Goal: Information Seeking & Learning: Understand process/instructions

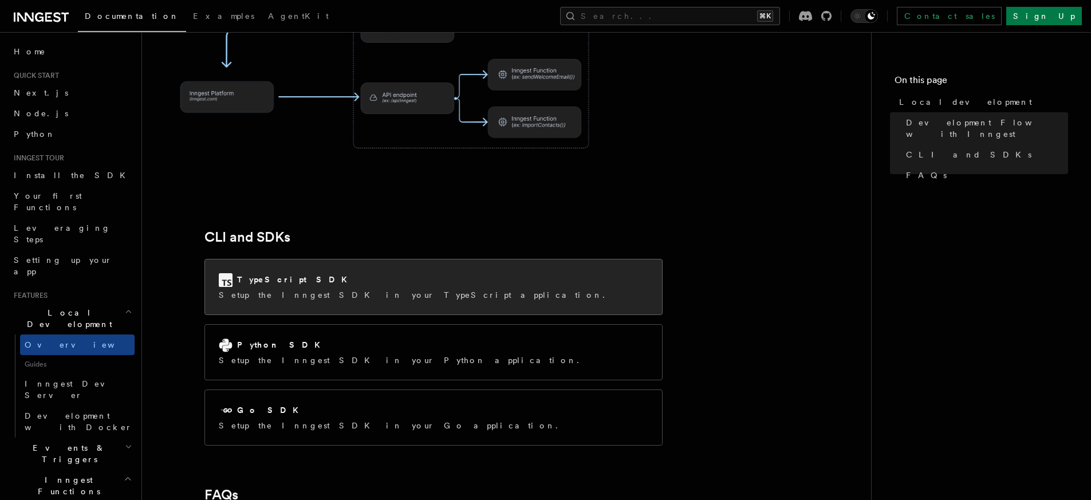
scroll to position [1341, 0]
click at [468, 258] on div "TypeScript SDK Setup the Inngest SDK in your TypeScript application." at bounding box center [433, 285] width 457 height 55
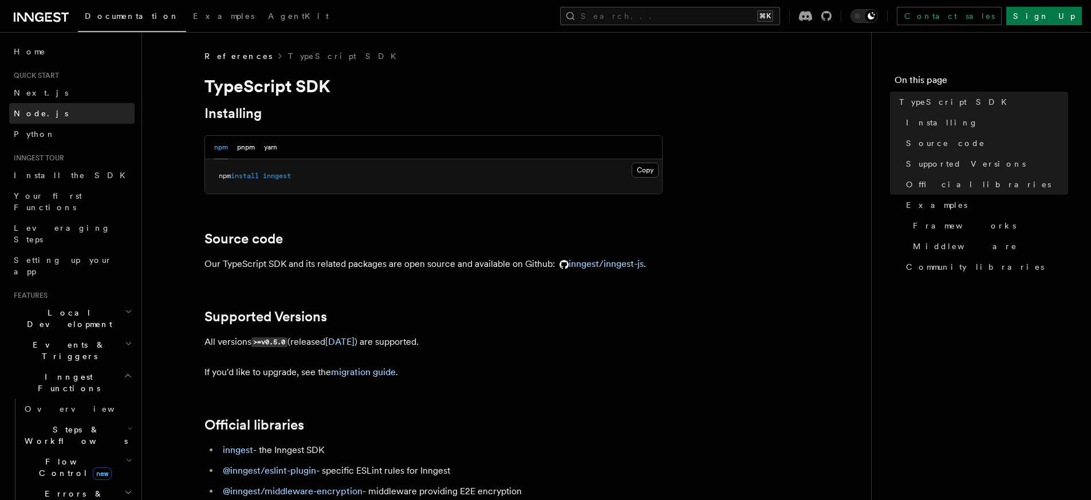
click at [44, 117] on link "Node.js" at bounding box center [71, 113] width 125 height 21
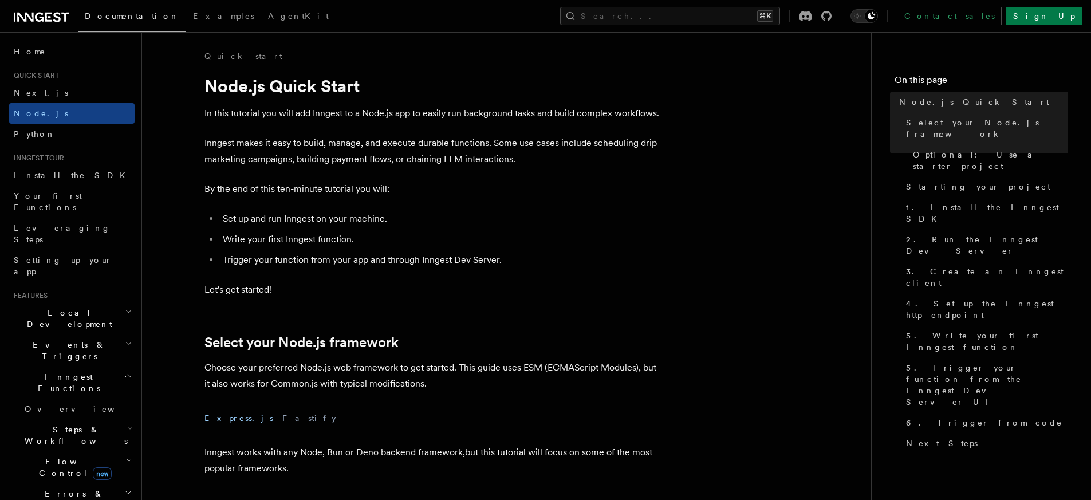
click at [474, 212] on li "Set up and run Inngest on your machine." at bounding box center [440, 219] width 443 height 16
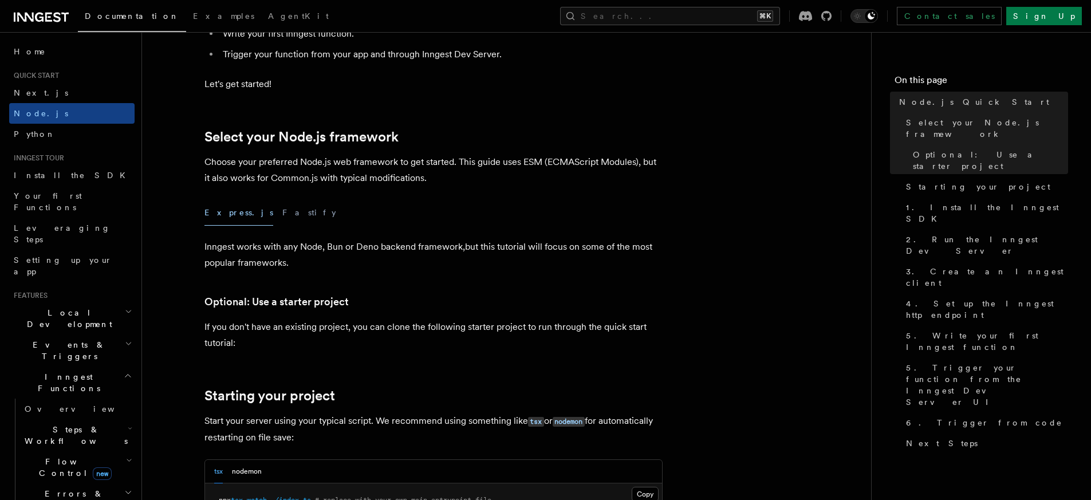
scroll to position [207, 0]
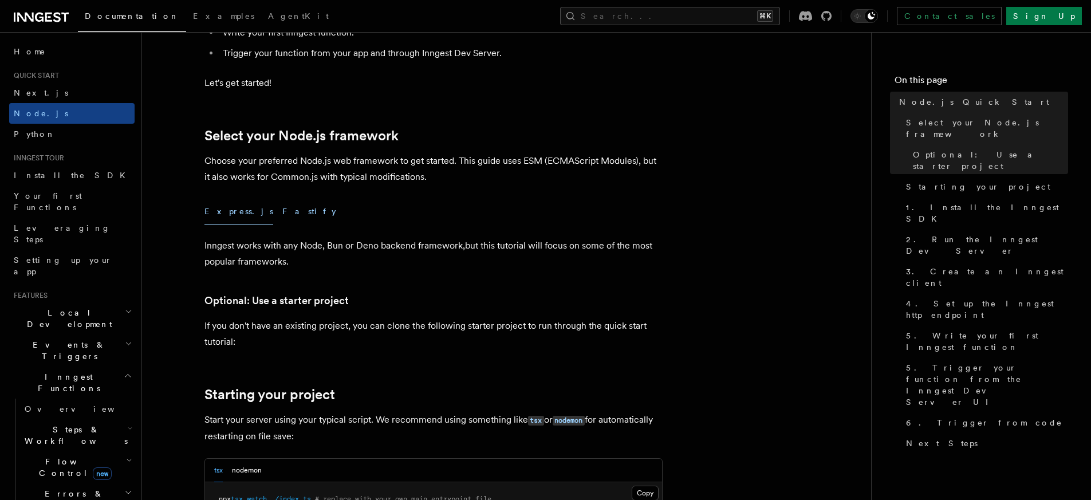
click at [282, 216] on button "Fastify" at bounding box center [309, 212] width 54 height 26
click at [212, 210] on button "Express.js" at bounding box center [238, 212] width 69 height 26
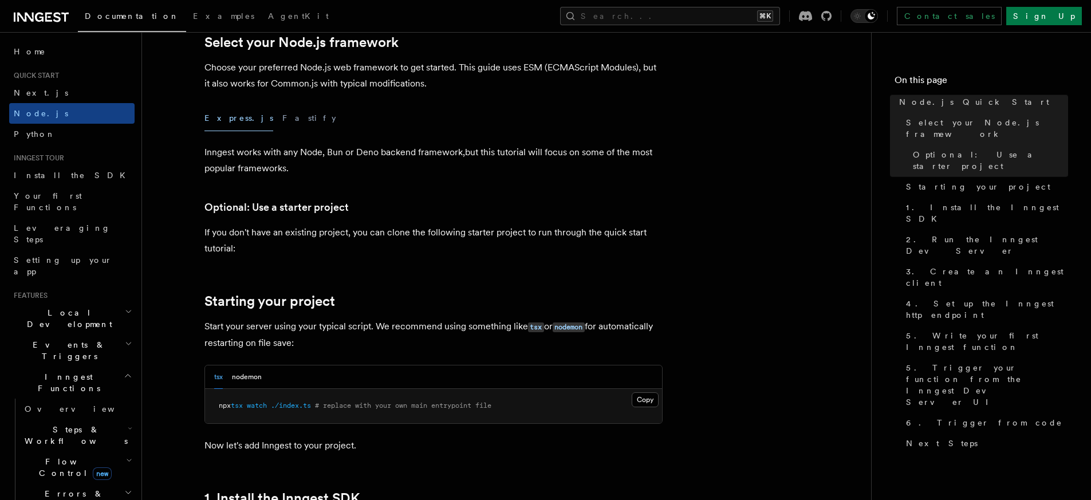
scroll to position [301, 0]
click at [282, 244] on p "If you don't have an existing project, you can clone the following starter proj…" at bounding box center [433, 240] width 458 height 32
click at [283, 246] on p "If you don't have an existing project, you can clone the following starter proj…" at bounding box center [433, 240] width 458 height 32
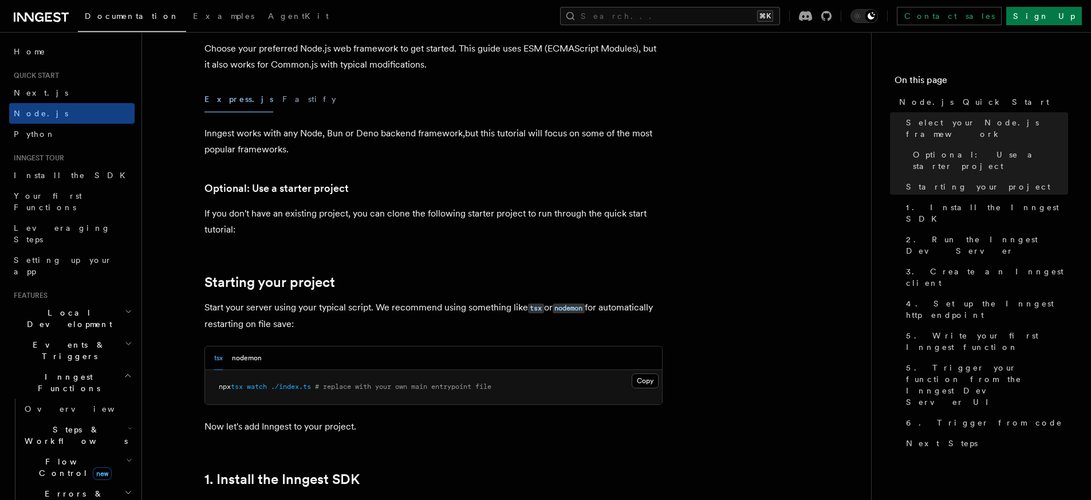
scroll to position [320, 0]
click at [356, 230] on p "If you don't have an existing project, you can clone the following starter proj…" at bounding box center [433, 221] width 458 height 32
click at [343, 230] on p "If you don't have an existing project, you can clone the following starter proj…" at bounding box center [433, 221] width 458 height 32
click at [282, 225] on p "If you don't have an existing project, you can clone the following starter proj…" at bounding box center [433, 221] width 458 height 32
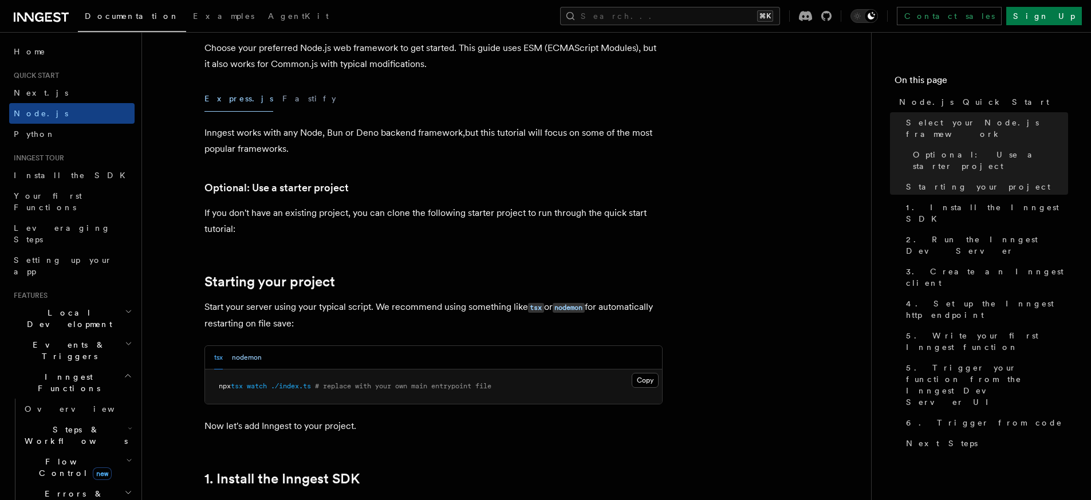
click at [252, 359] on button "nodemon" at bounding box center [247, 357] width 30 height 23
click at [217, 360] on button "tsx" at bounding box center [218, 357] width 9 height 23
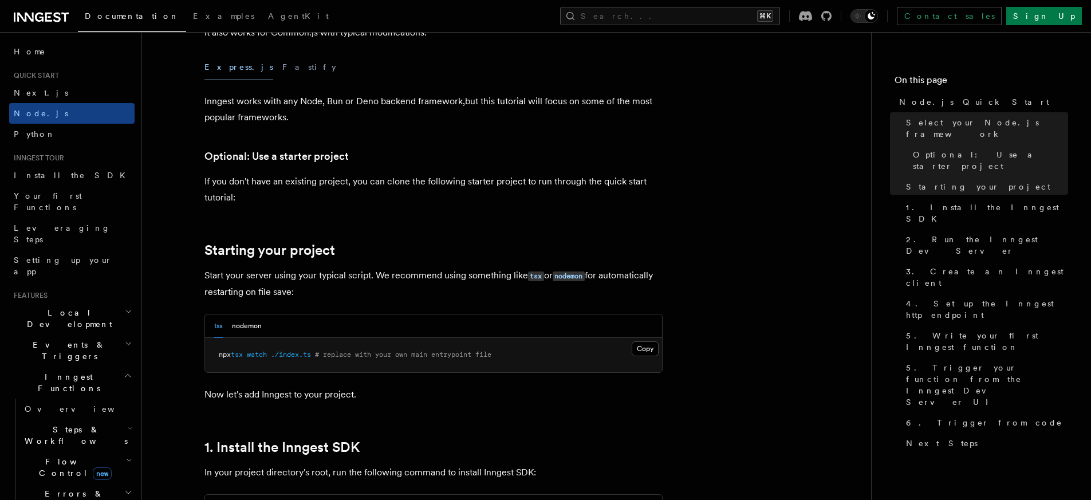
scroll to position [353, 0]
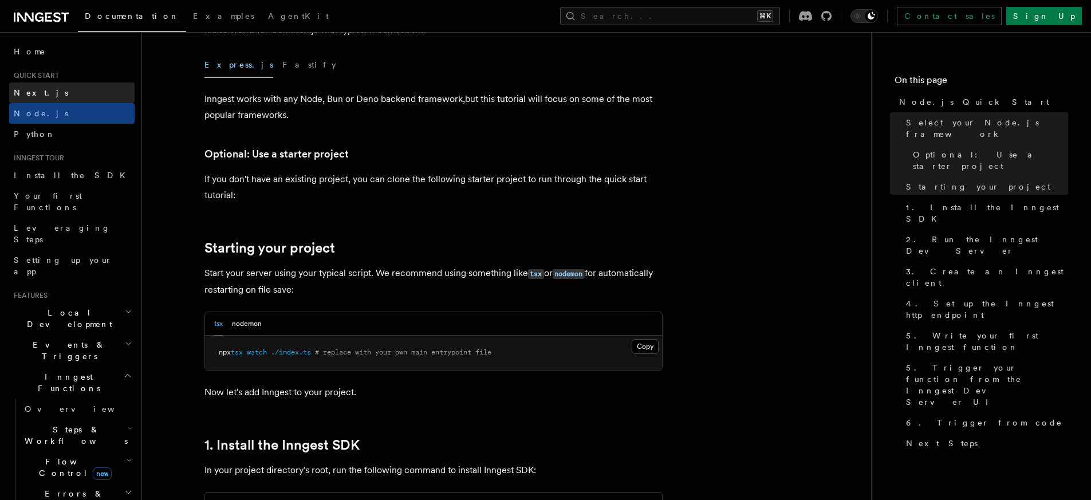
click at [36, 98] on span "Next.js" at bounding box center [41, 92] width 54 height 11
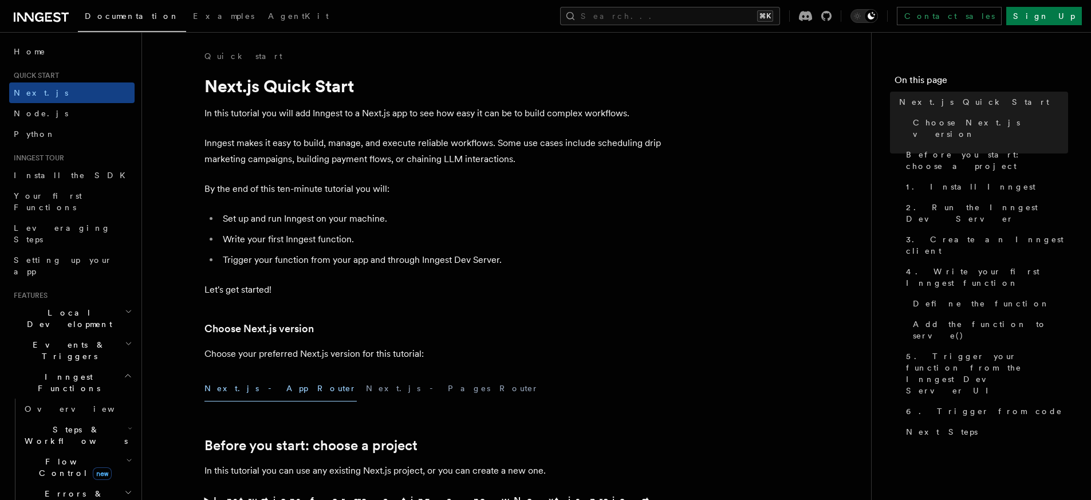
click at [606, 266] on li "Trigger your function from your app and through Inngest Dev Server." at bounding box center [440, 260] width 443 height 16
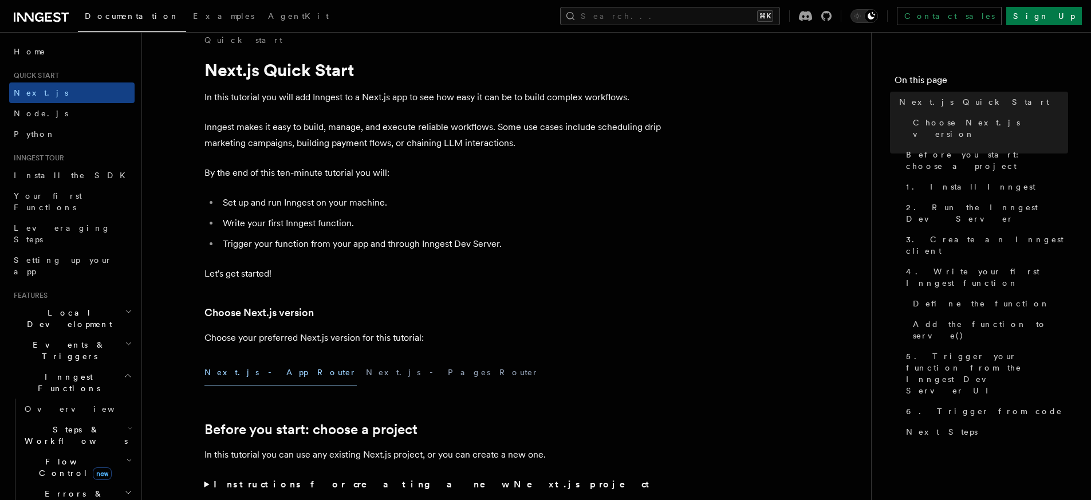
scroll to position [44, 0]
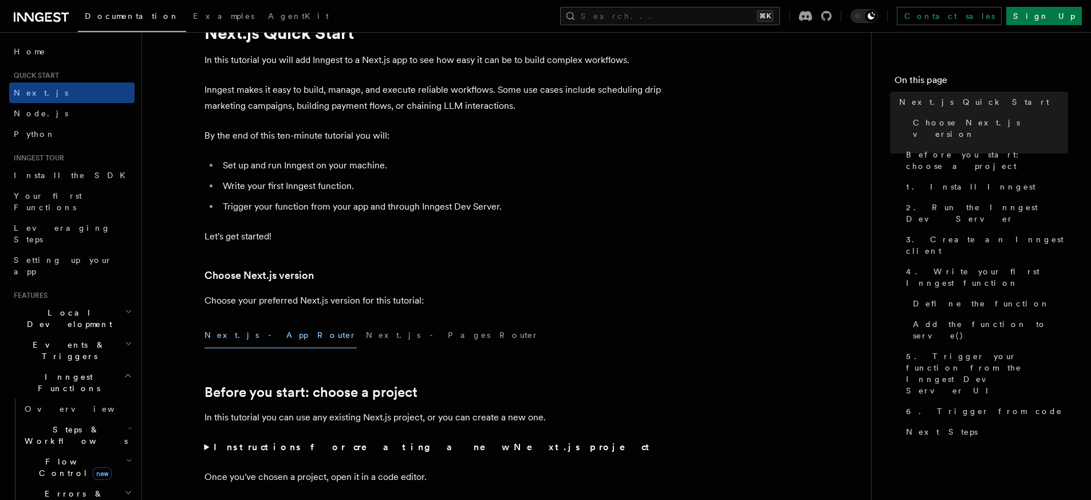
scroll to position [209, 0]
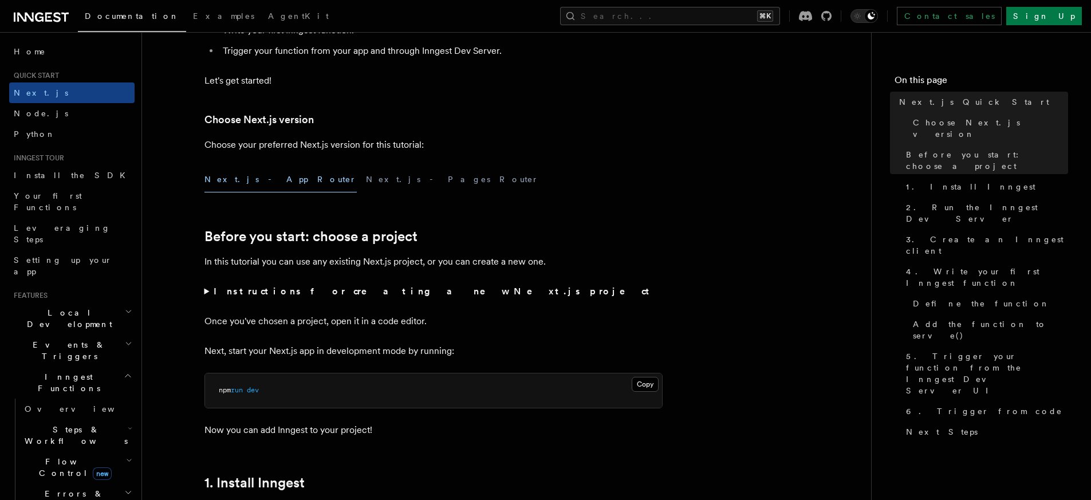
click at [577, 233] on h2 "Before you start: choose a project" at bounding box center [433, 237] width 458 height 16
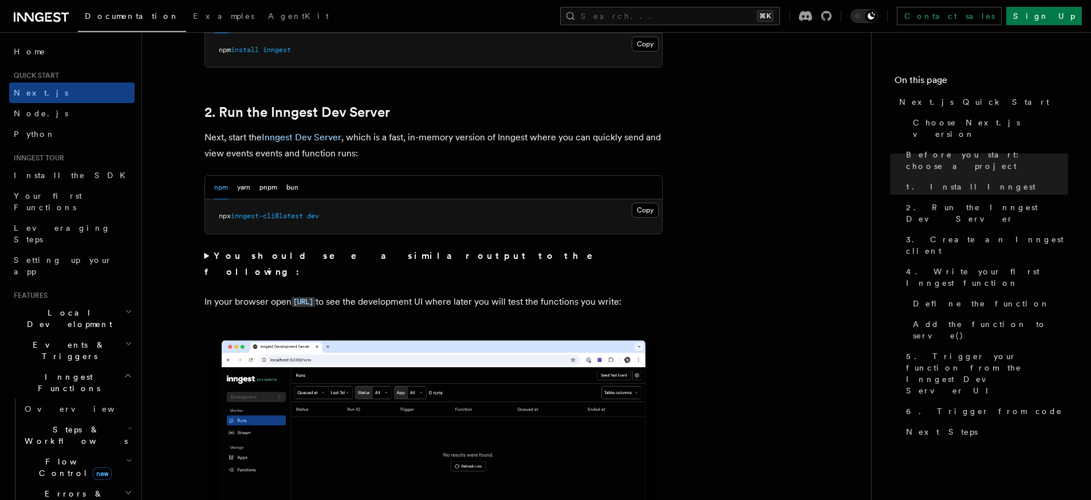
scroll to position [771, 0]
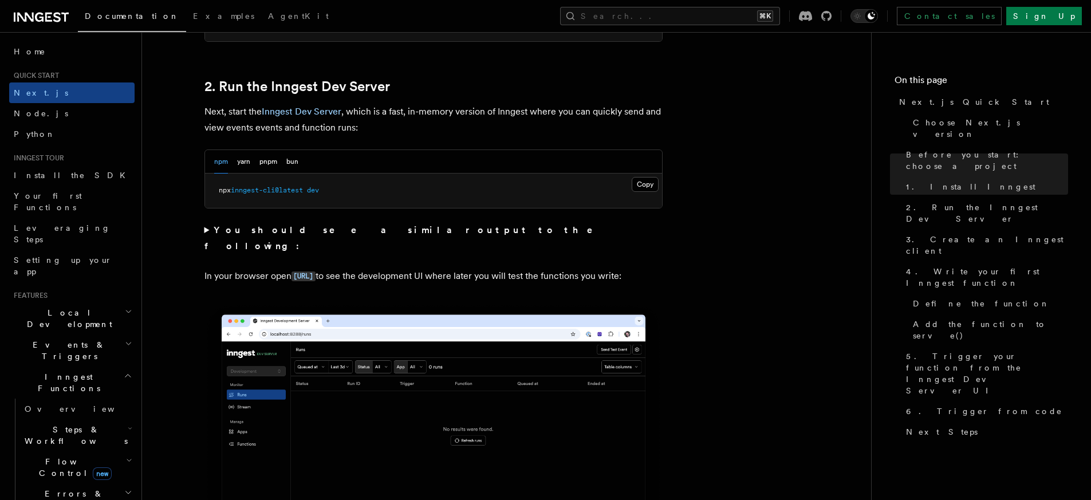
click at [456, 280] on p "In your browser open http://localhost:8288 to see the development UI where late…" at bounding box center [433, 276] width 458 height 17
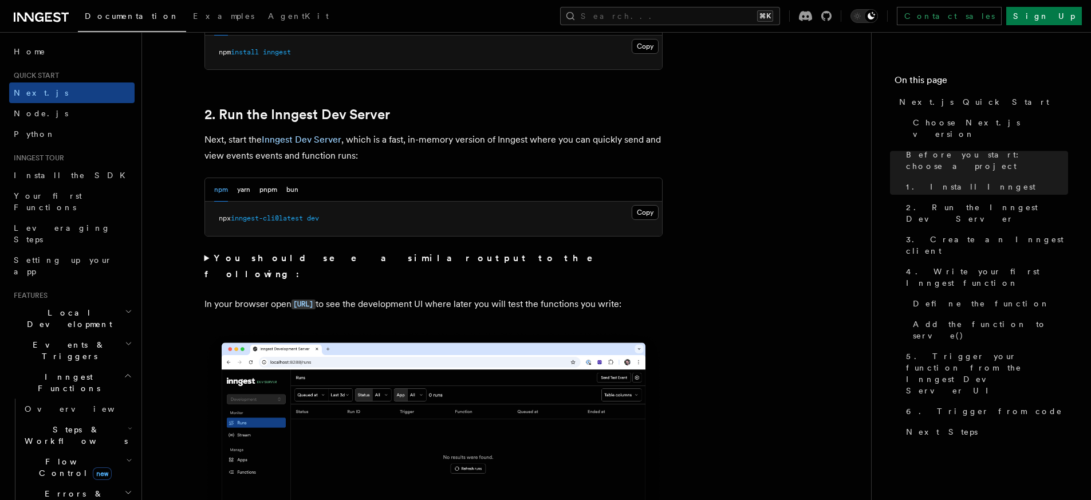
scroll to position [593, 0]
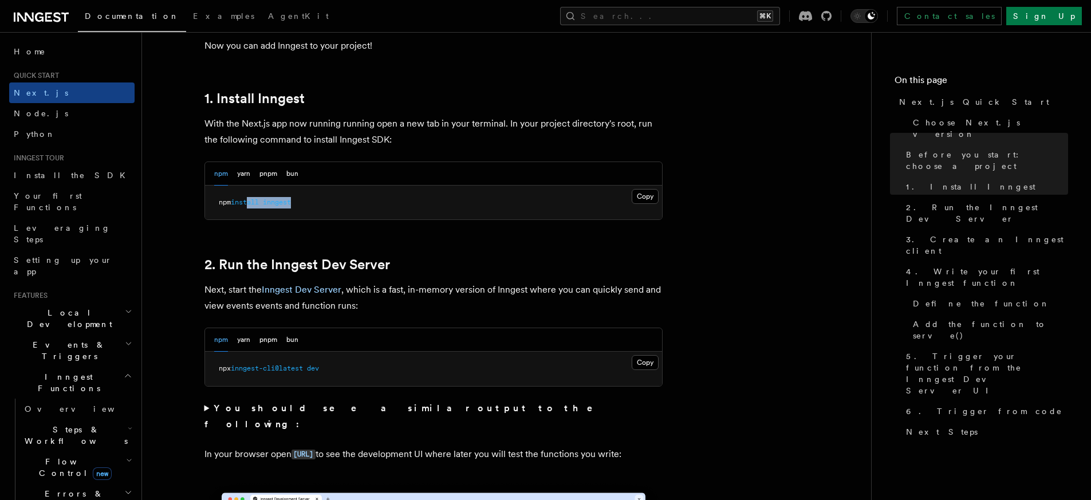
drag, startPoint x: 348, startPoint y: 197, endPoint x: 257, endPoint y: 194, distance: 91.1
click at [254, 198] on pre "npm install inngest" at bounding box center [433, 203] width 457 height 34
click at [290, 170] on button "bun" at bounding box center [292, 173] width 12 height 23
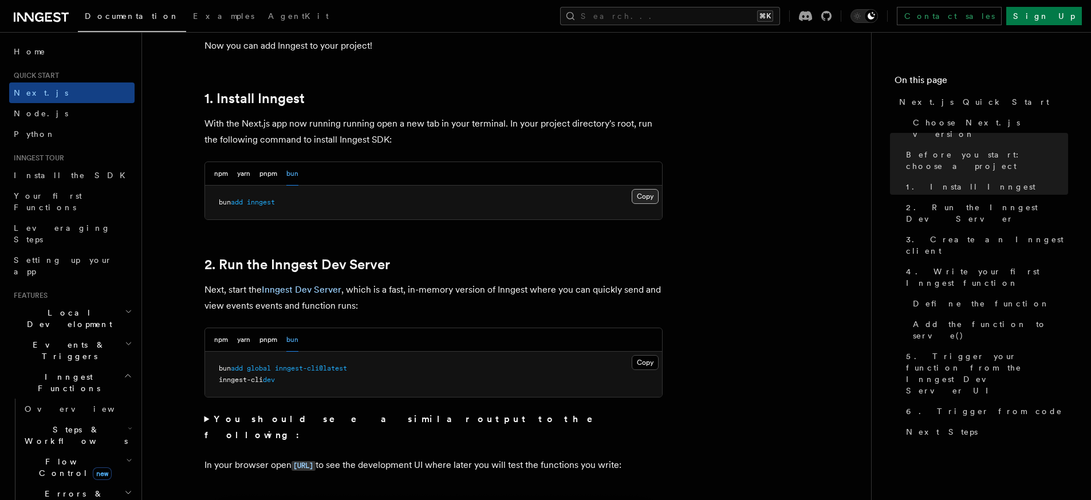
click at [641, 192] on button "Copy Copied" at bounding box center [645, 196] width 27 height 15
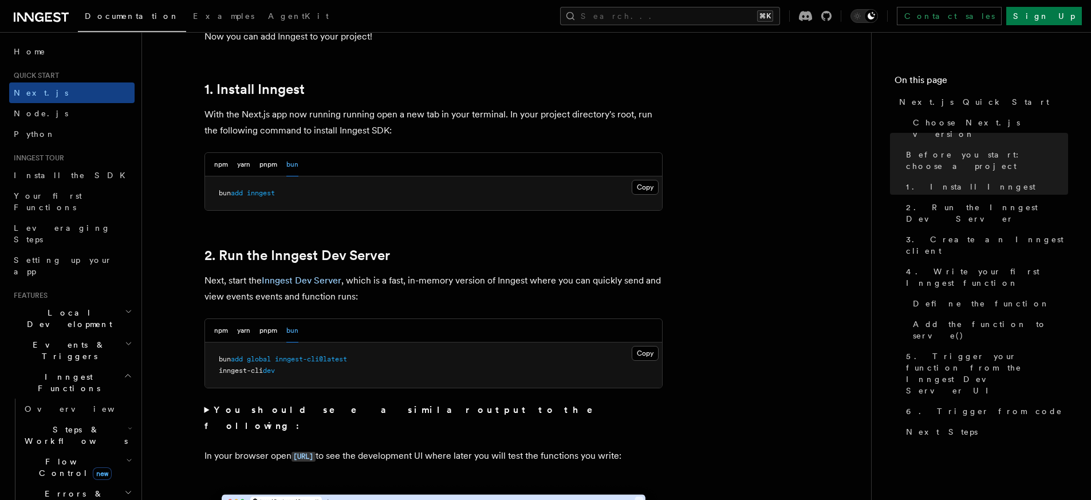
scroll to position [607, 0]
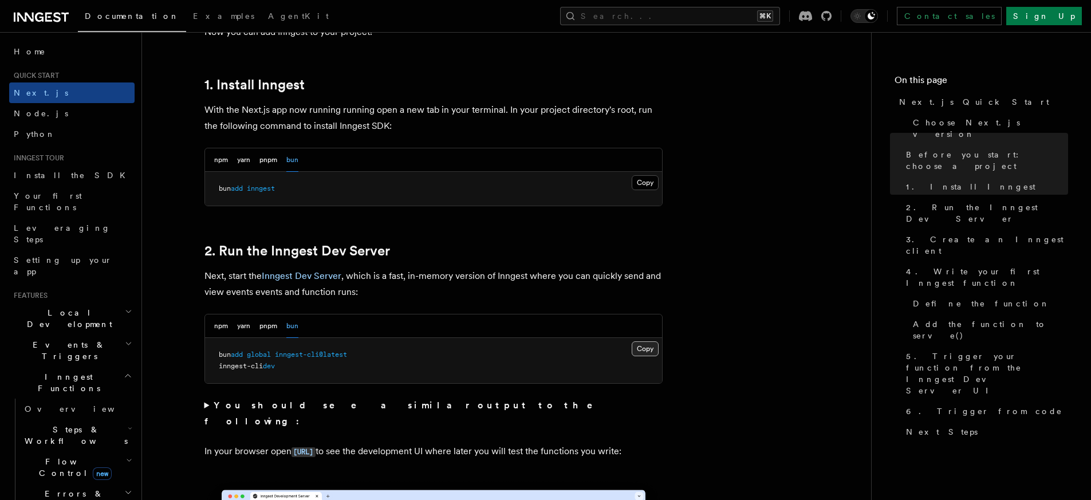
click at [639, 350] on button "Copy Copied" at bounding box center [645, 348] width 27 height 15
drag, startPoint x: 355, startPoint y: 357, endPoint x: 203, endPoint y: 356, distance: 151.8
copy span "bun add global inngest-cli@latest"
click at [302, 365] on pre "bun add global inngest-cli@latest inngest-cli dev" at bounding box center [433, 360] width 457 height 45
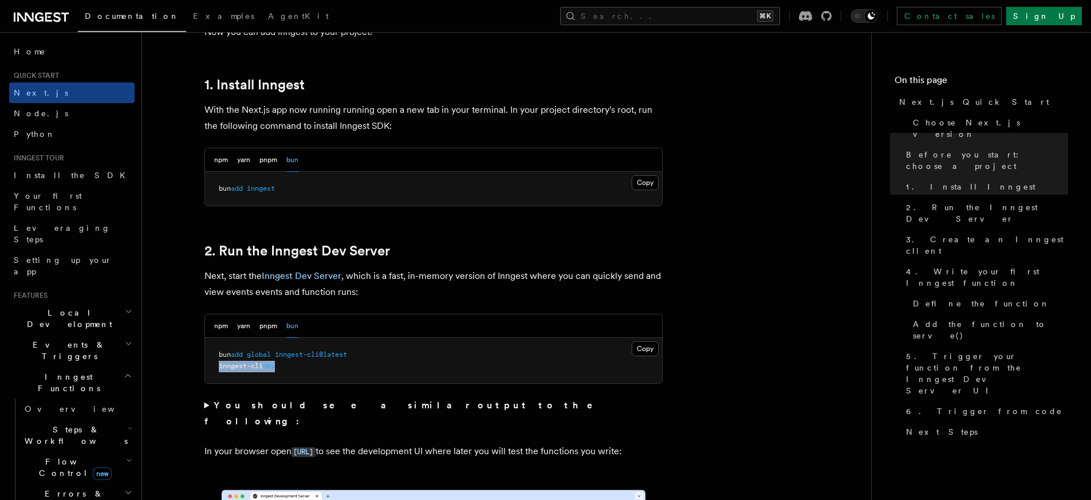
drag, startPoint x: 286, startPoint y: 366, endPoint x: 199, endPoint y: 367, distance: 87.6
copy span "inngest-cli dev"
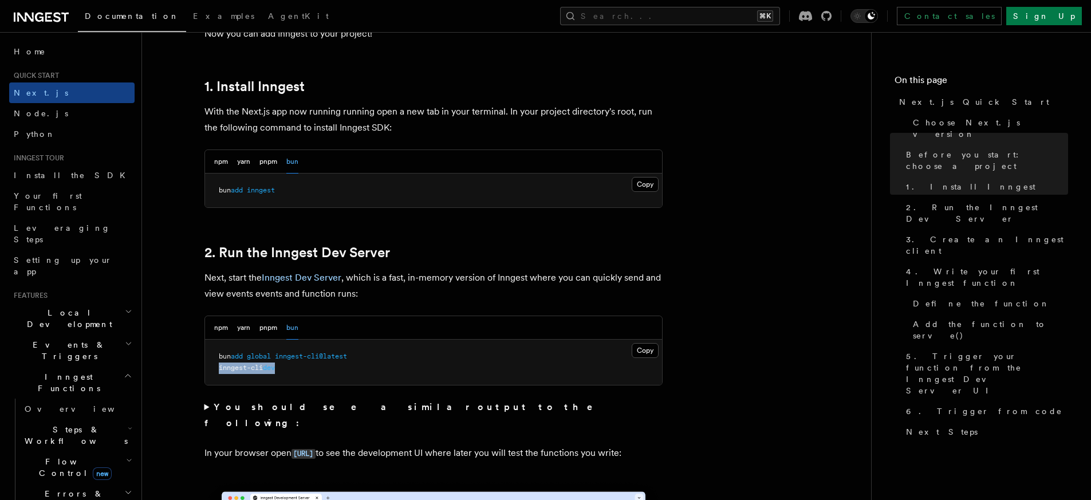
scroll to position [605, 0]
click at [426, 247] on h2 "2. Run the Inngest Dev Server" at bounding box center [433, 253] width 458 height 16
click at [543, 248] on h2 "2. Run the Inngest Dev Server" at bounding box center [433, 253] width 458 height 16
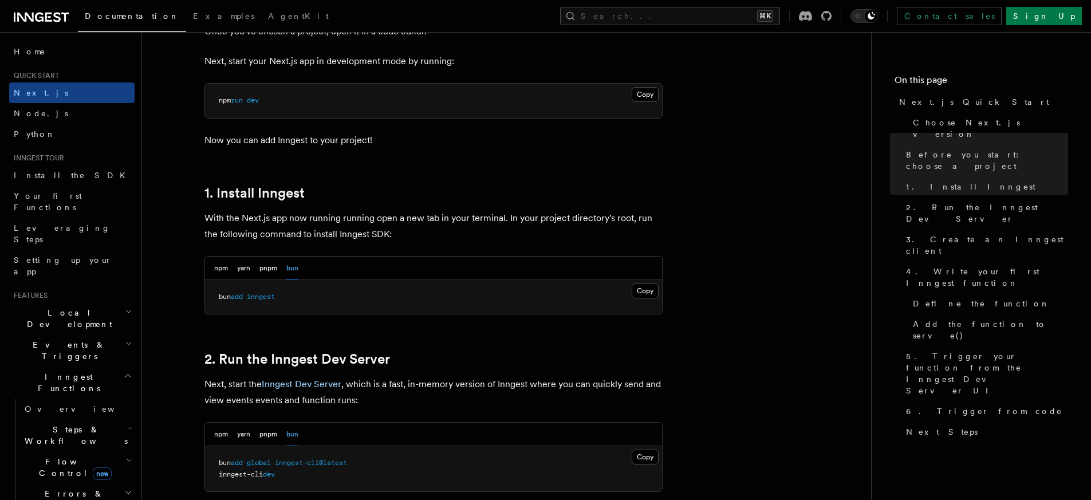
scroll to position [498, 0]
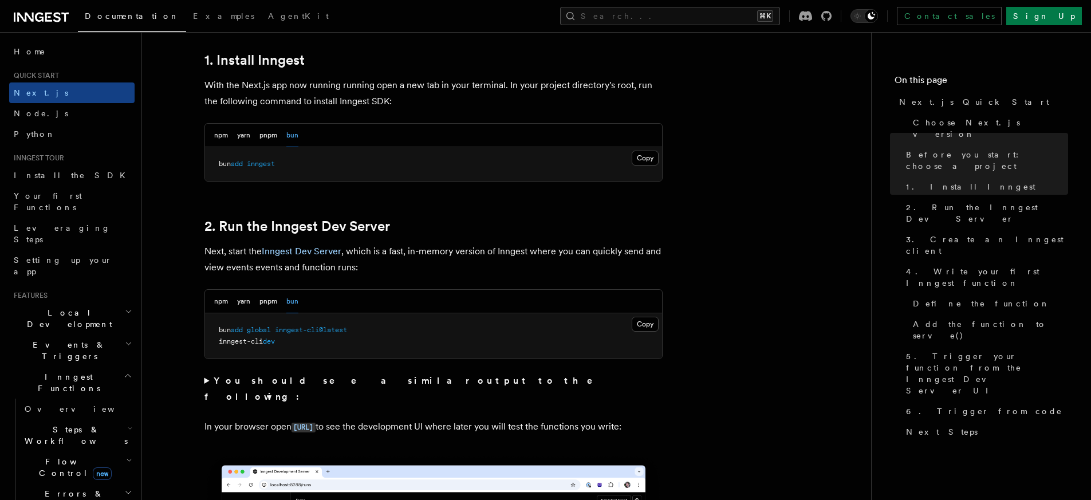
scroll to position [820, 0]
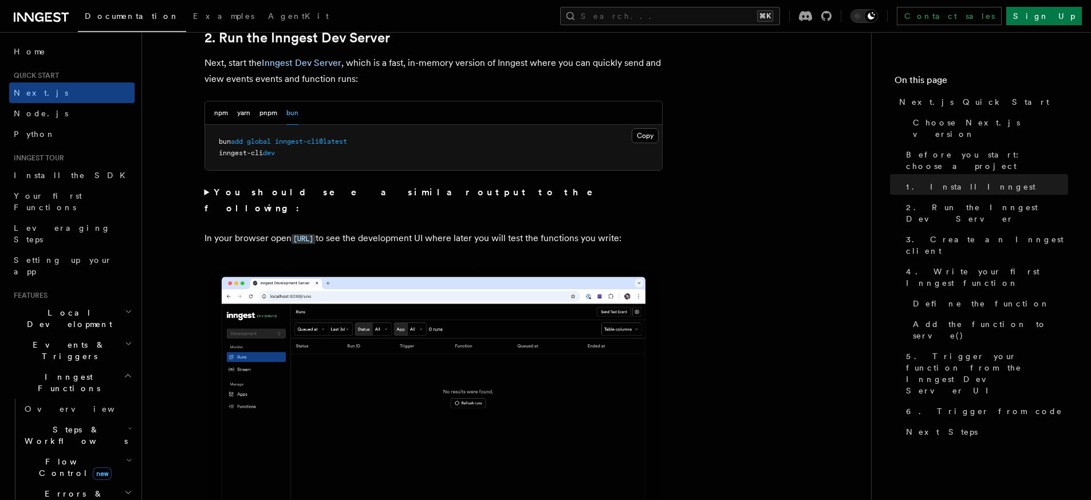
click at [207, 194] on summary "You should see a similar output to the following:" at bounding box center [433, 200] width 458 height 32
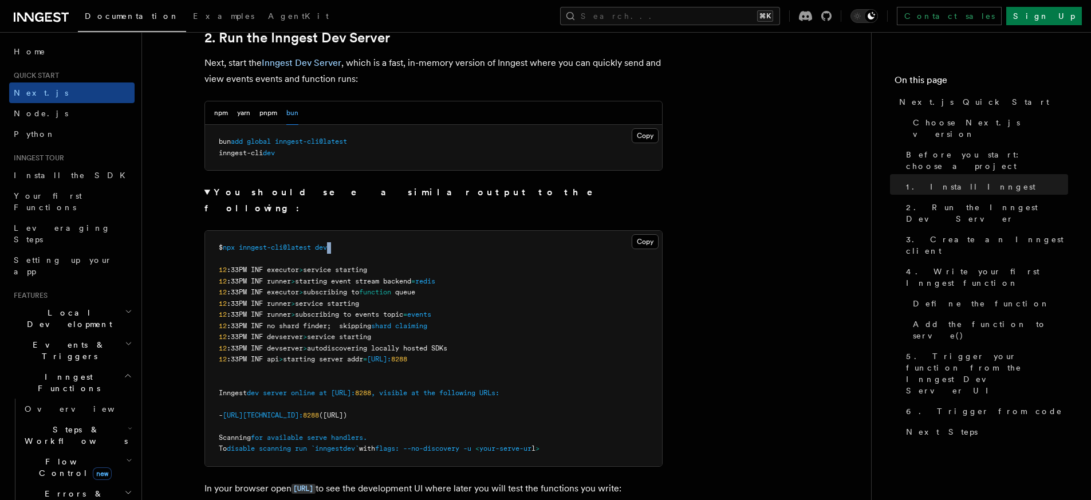
drag, startPoint x: 332, startPoint y: 233, endPoint x: 253, endPoint y: 240, distance: 80.0
click at [253, 240] on pre "$ npx inngest-cli@latest dev 12 :33PM INF executor > service starting 12 :33PM …" at bounding box center [433, 348] width 457 height 235
